Goal: Transaction & Acquisition: Purchase product/service

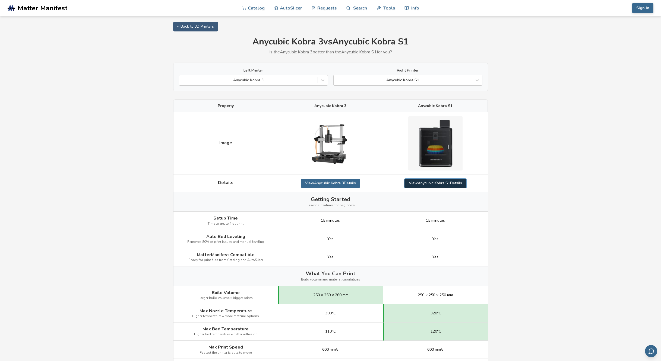
click at [432, 183] on link "View Anycubic Kobra S1 Details" at bounding box center [435, 183] width 62 height 9
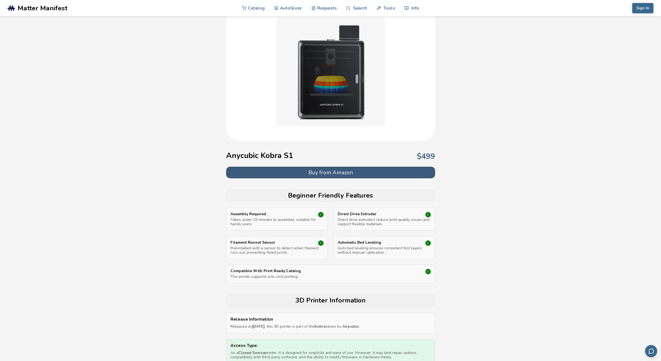
scroll to position [72, 0]
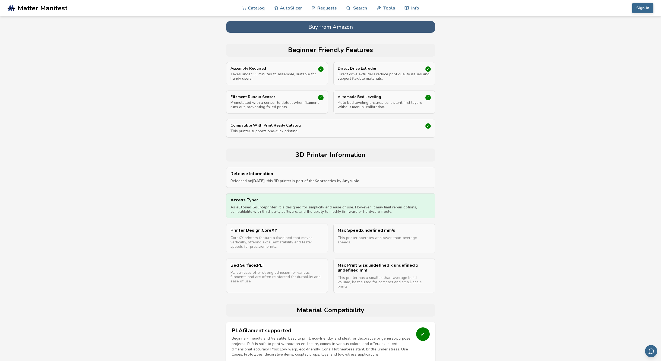
scroll to position [0, 0]
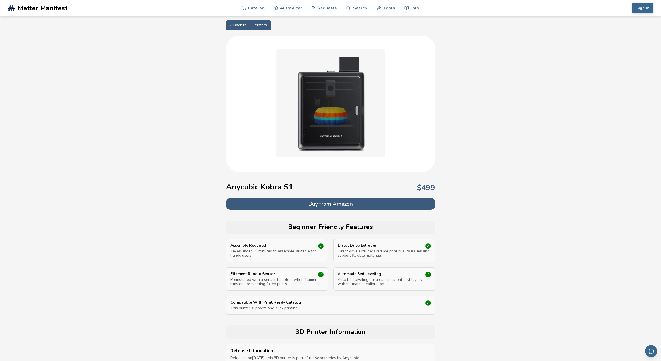
click at [341, 102] on img at bounding box center [330, 103] width 109 height 109
click at [336, 203] on button "Buy from Amazon" at bounding box center [330, 204] width 209 height 12
